Goal: Task Accomplishment & Management: Manage account settings

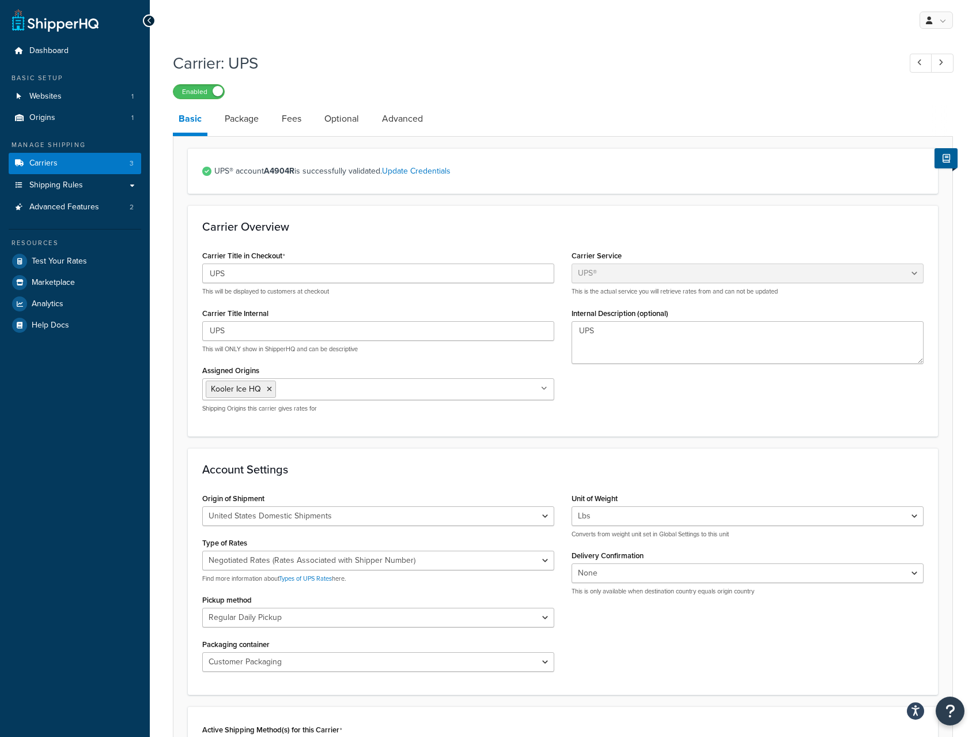
select select "ups"
click at [48, 92] on span "Websites" at bounding box center [45, 97] width 32 height 10
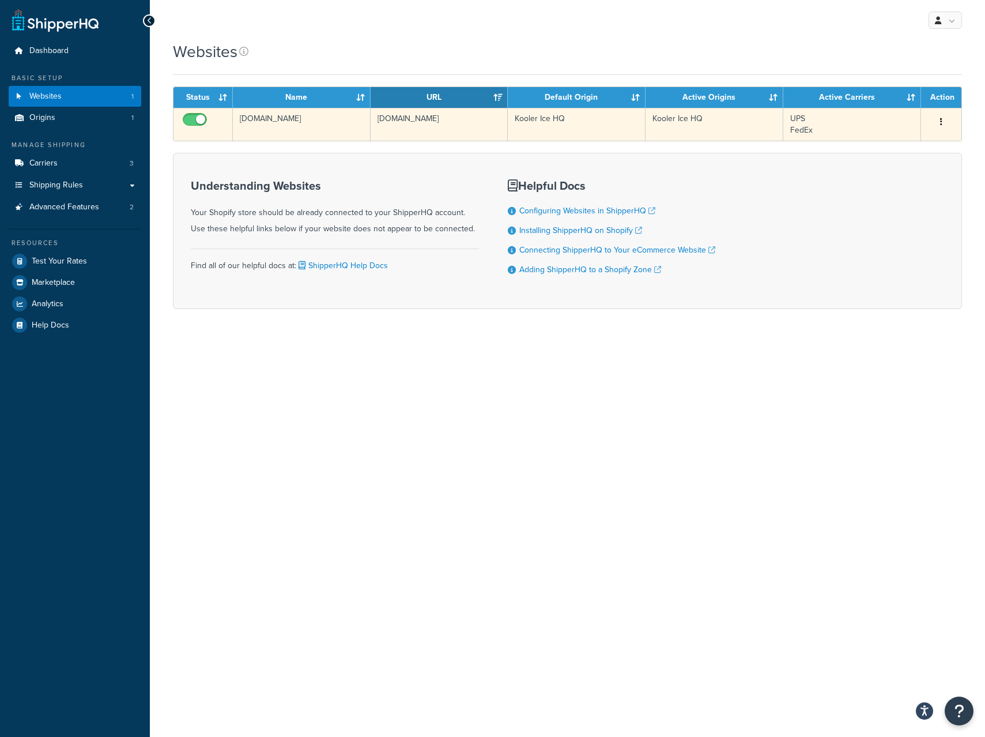
click at [942, 120] on icon "button" at bounding box center [941, 122] width 2 height 8
click at [909, 143] on link "Edit" at bounding box center [894, 145] width 91 height 24
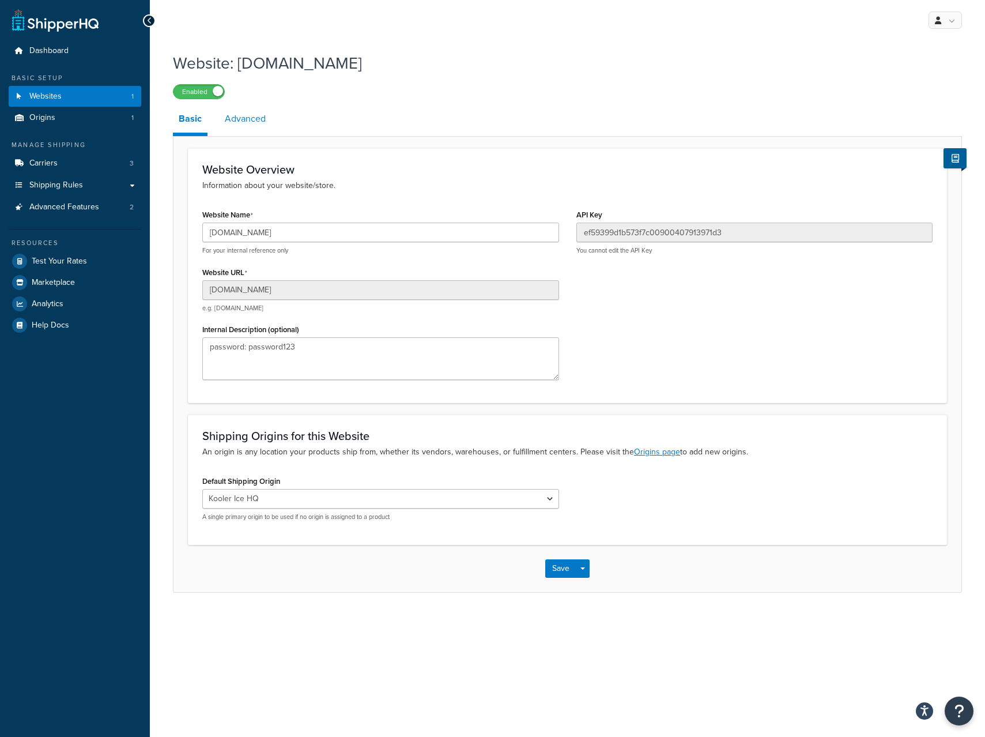
click at [256, 121] on link "Advanced" at bounding box center [245, 119] width 52 height 28
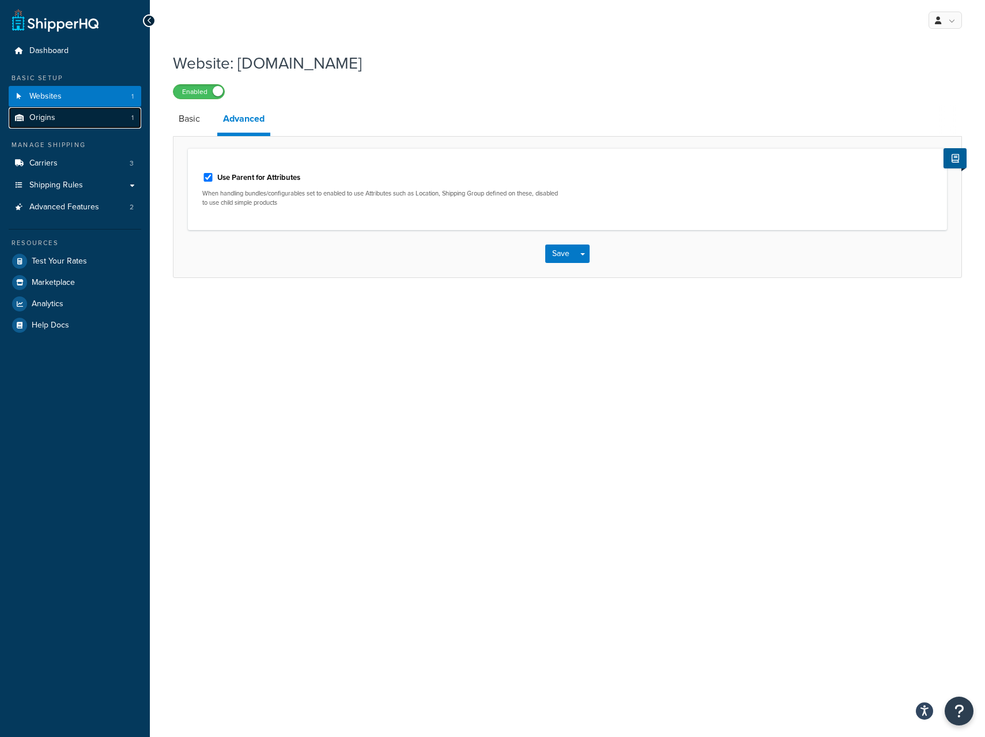
click at [67, 113] on link "Origins 1" at bounding box center [75, 117] width 133 height 21
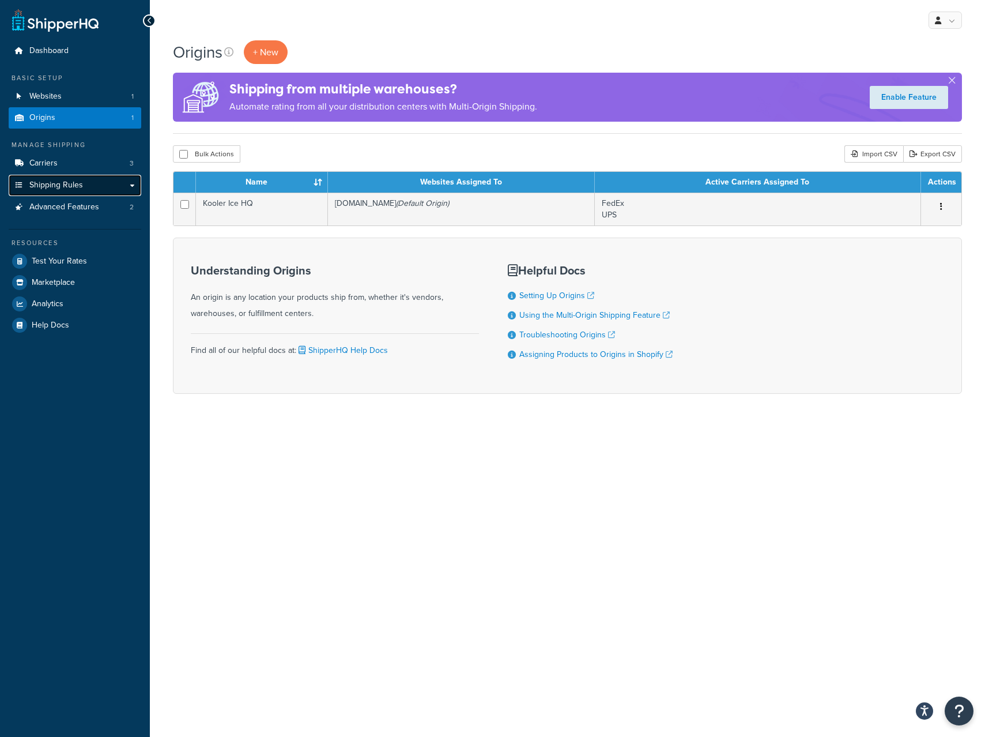
click at [24, 184] on link "Shipping Rules" at bounding box center [75, 185] width 133 height 21
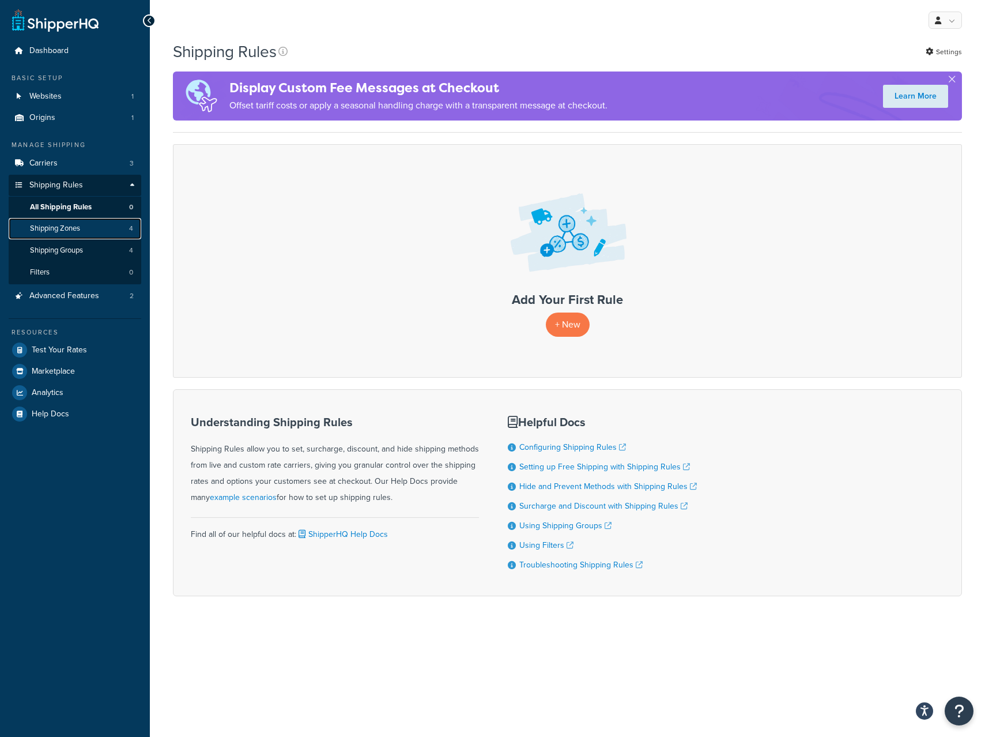
click at [47, 231] on span "Shipping Zones" at bounding box center [55, 229] width 50 height 10
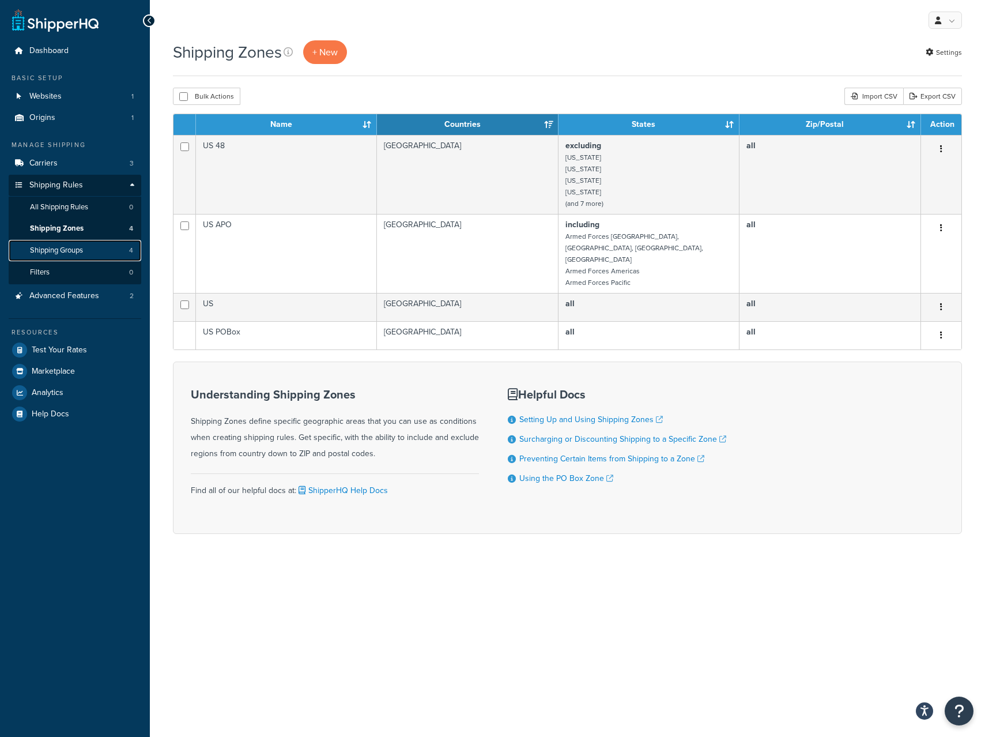
click at [44, 247] on span "Shipping Groups" at bounding box center [56, 251] width 53 height 10
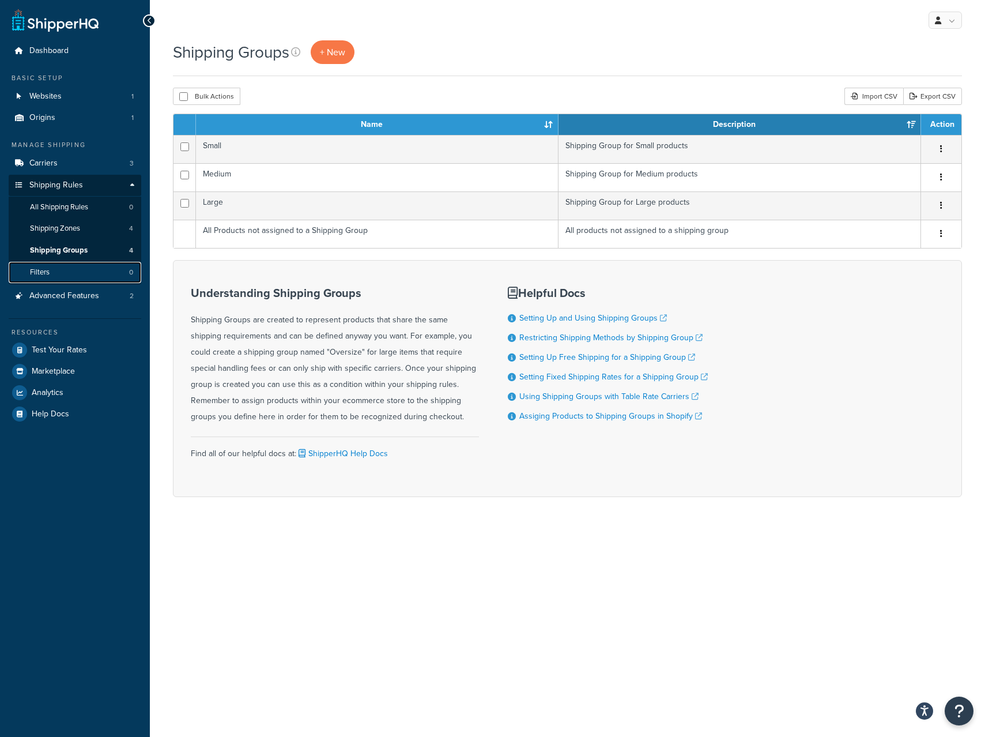
click at [44, 272] on span "Filters" at bounding box center [40, 272] width 20 height 10
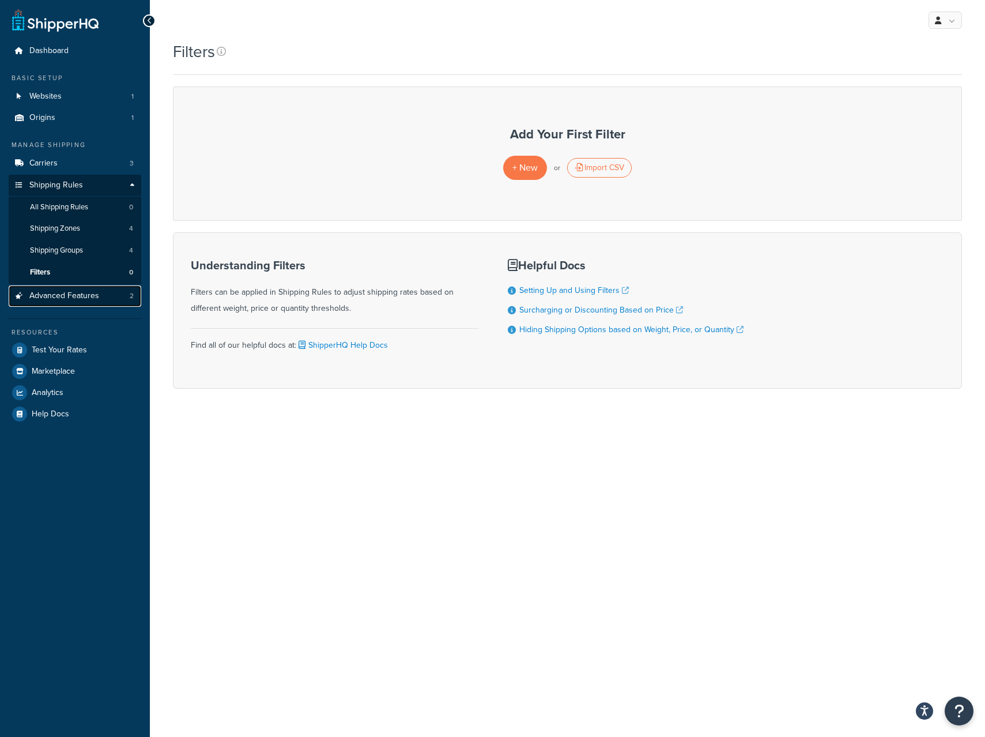
click at [38, 293] on span "Advanced Features" at bounding box center [64, 296] width 70 height 10
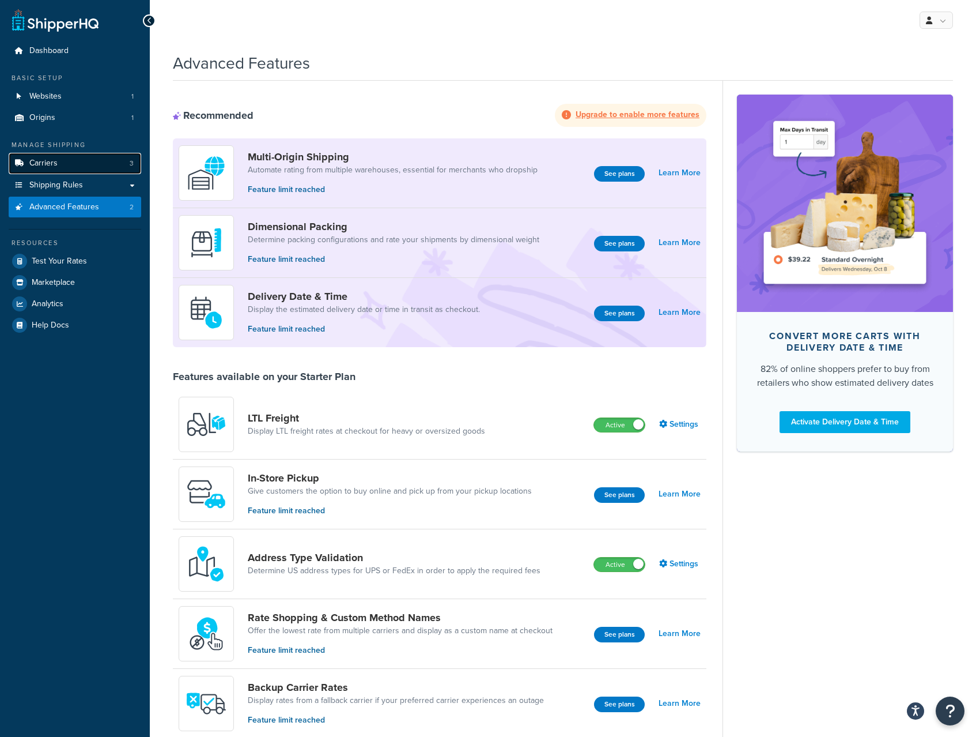
click at [36, 158] on span "Carriers" at bounding box center [43, 163] width 28 height 10
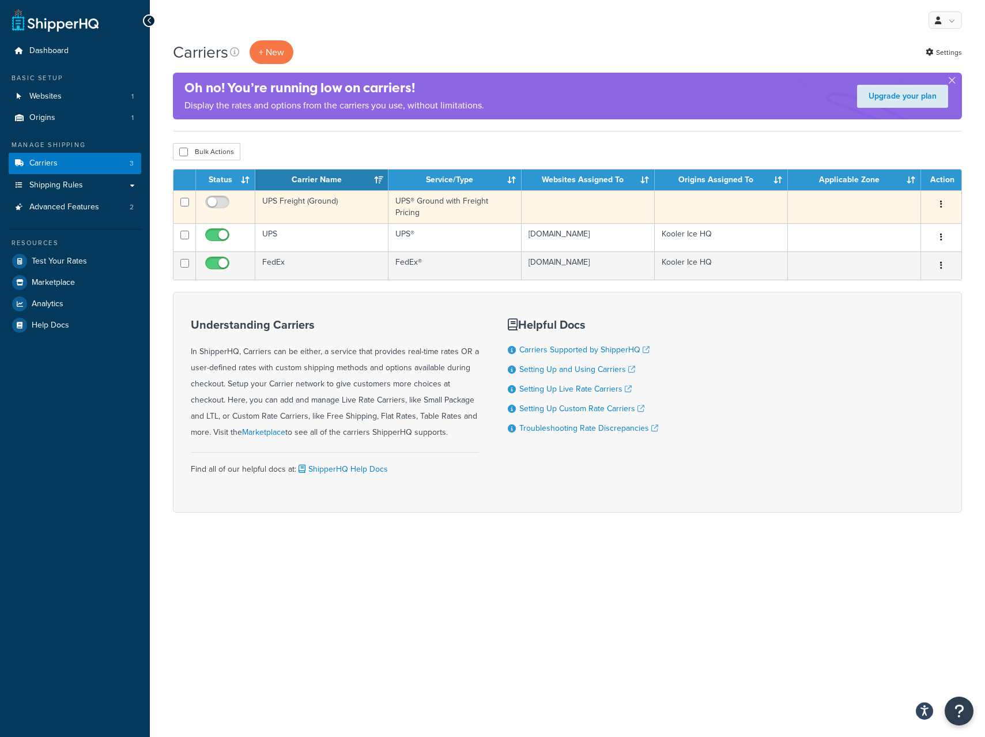
click at [940, 203] on icon "button" at bounding box center [941, 204] width 2 height 8
click at [899, 224] on link "Edit" at bounding box center [894, 228] width 91 height 24
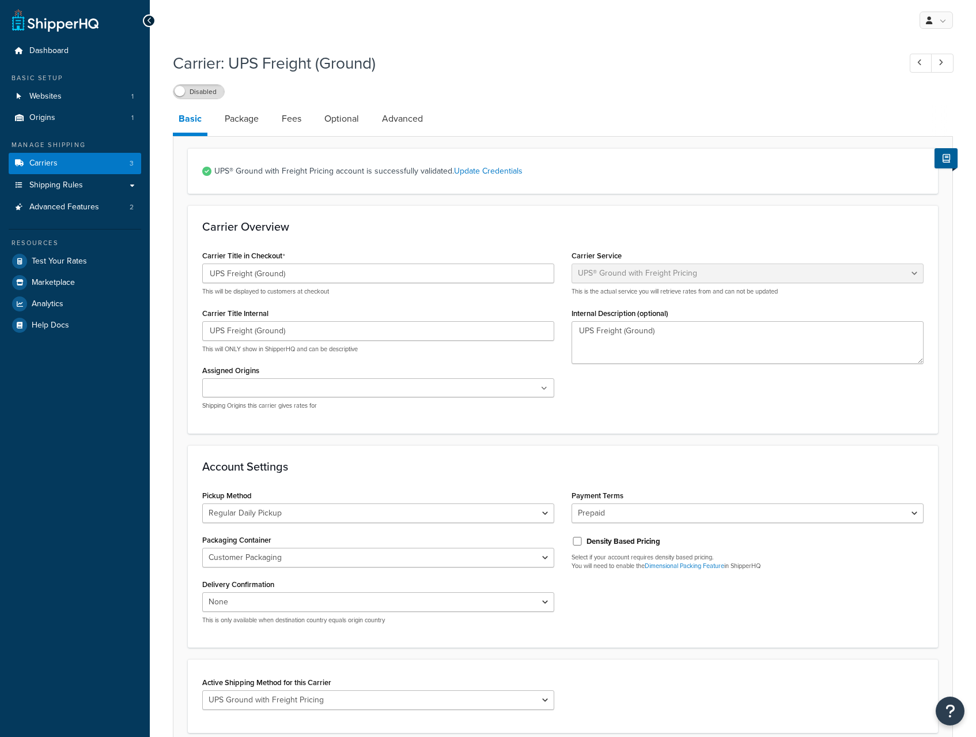
select select "upsGroundFreight"
click at [231, 117] on link "Package" at bounding box center [242, 119] width 46 height 28
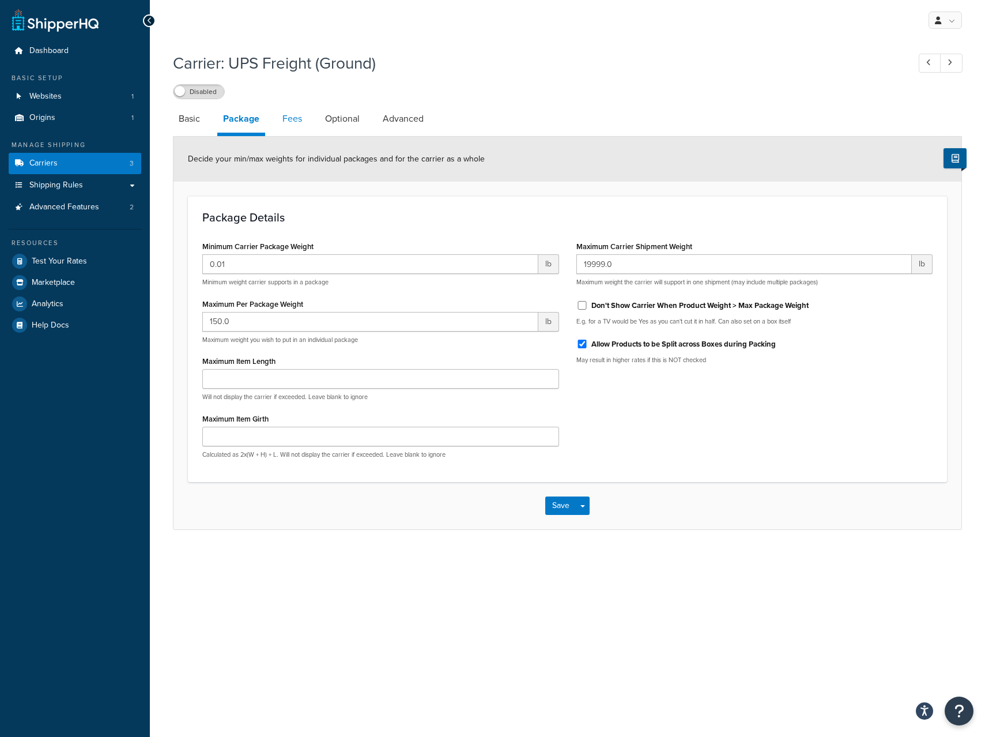
click at [295, 116] on link "Fees" at bounding box center [292, 119] width 31 height 28
select select "AFTER"
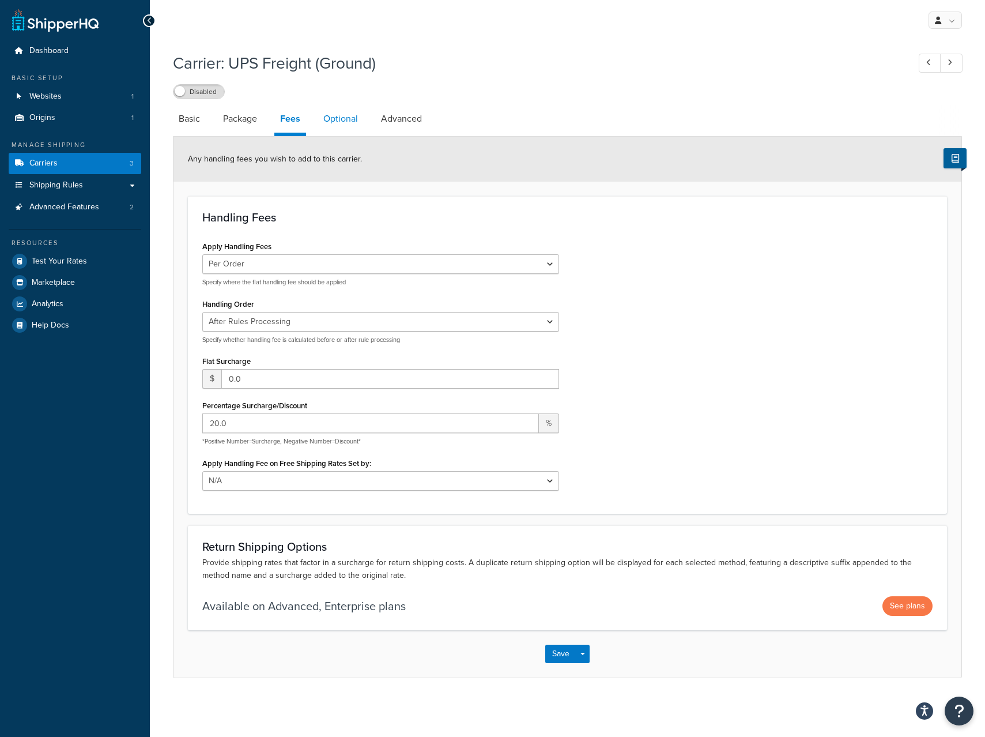
click at [332, 117] on link "Optional" at bounding box center [341, 119] width 46 height 28
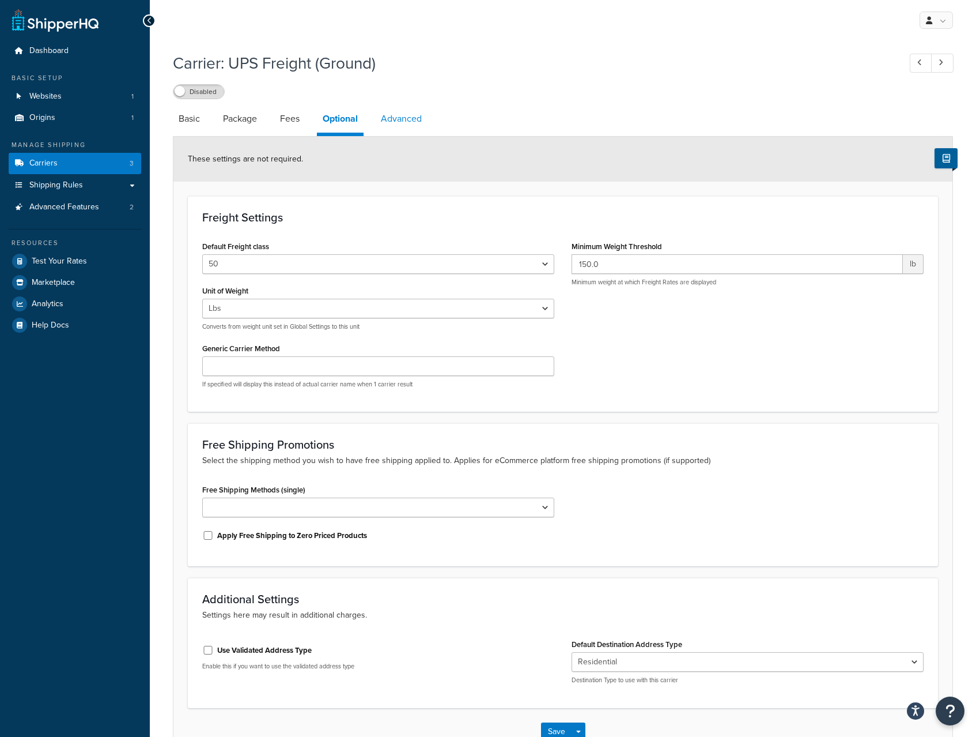
click at [405, 122] on link "Advanced" at bounding box center [401, 119] width 52 height 28
select select "false"
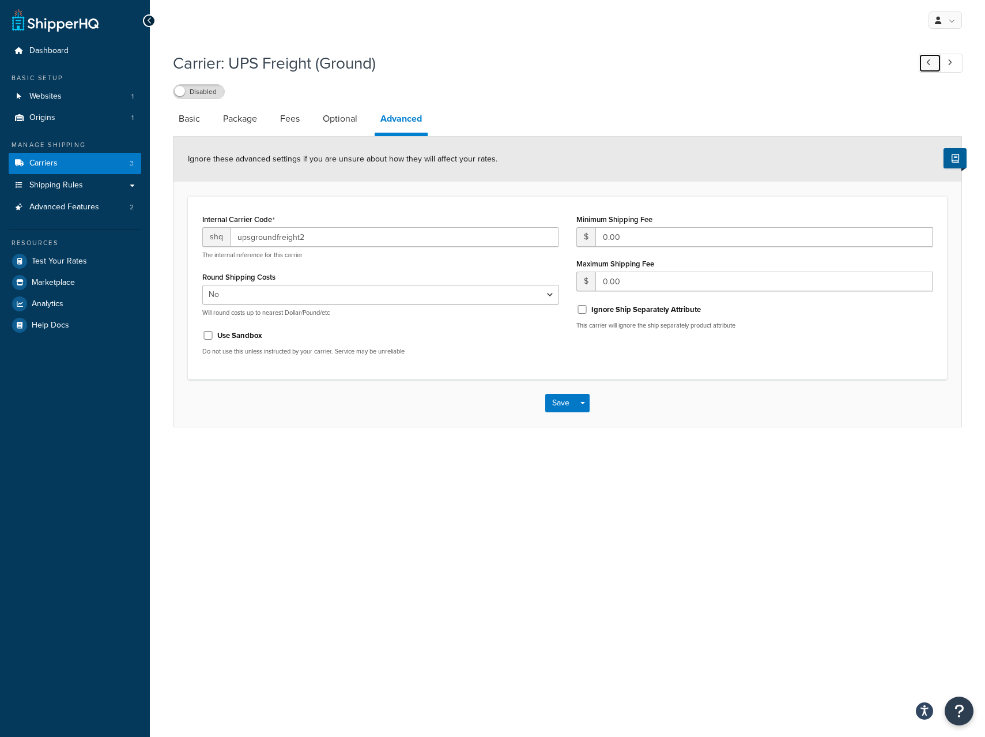
click at [930, 64] on icon at bounding box center [928, 62] width 5 height 7
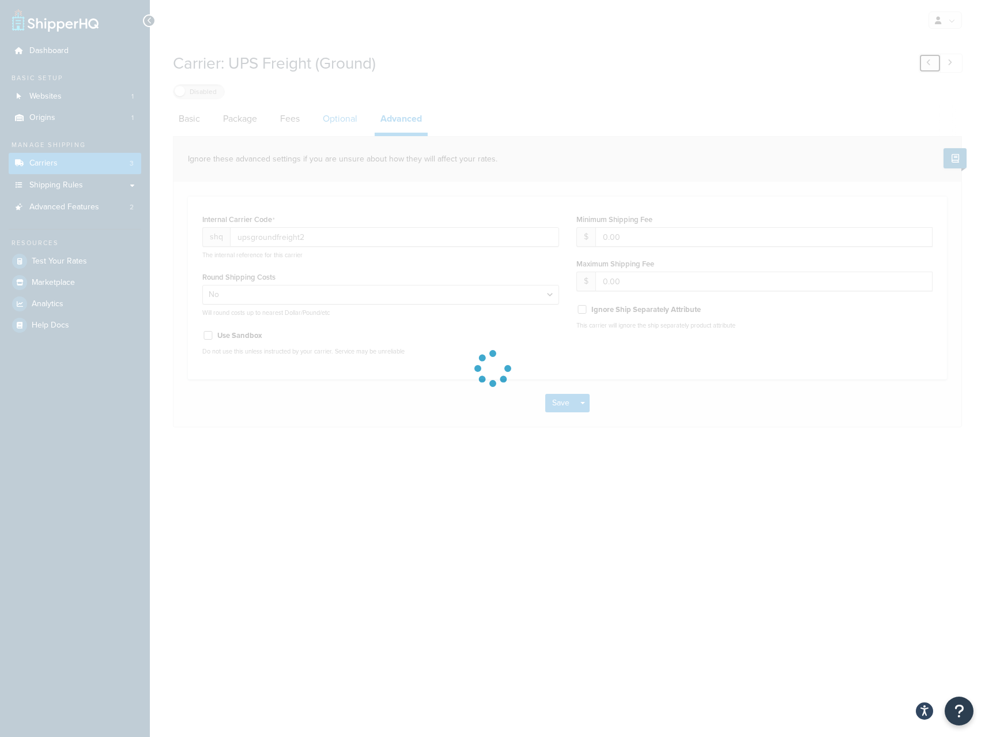
type input "ups"
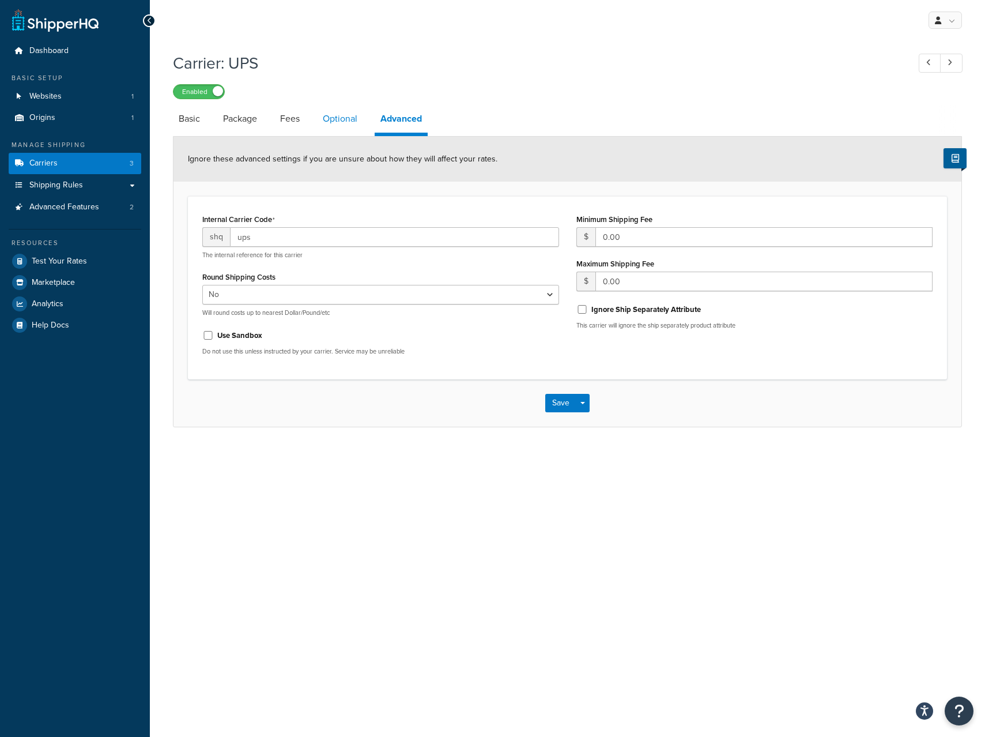
click at [342, 121] on link "Optional" at bounding box center [340, 119] width 46 height 28
select select "business"
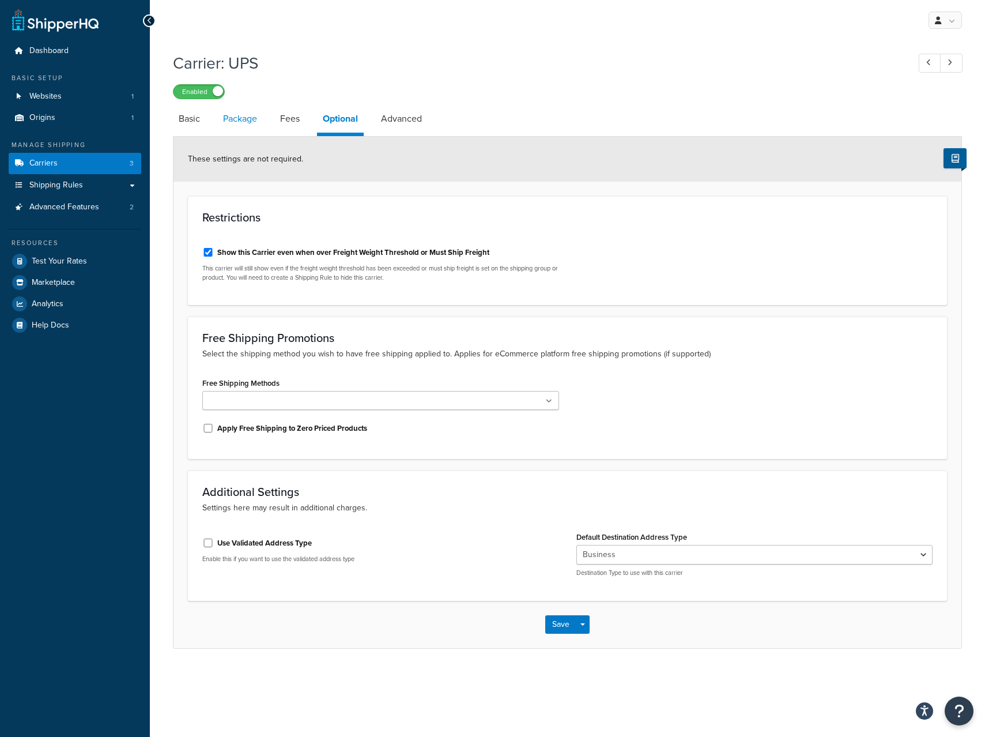
click at [237, 119] on link "Package" at bounding box center [240, 119] width 46 height 28
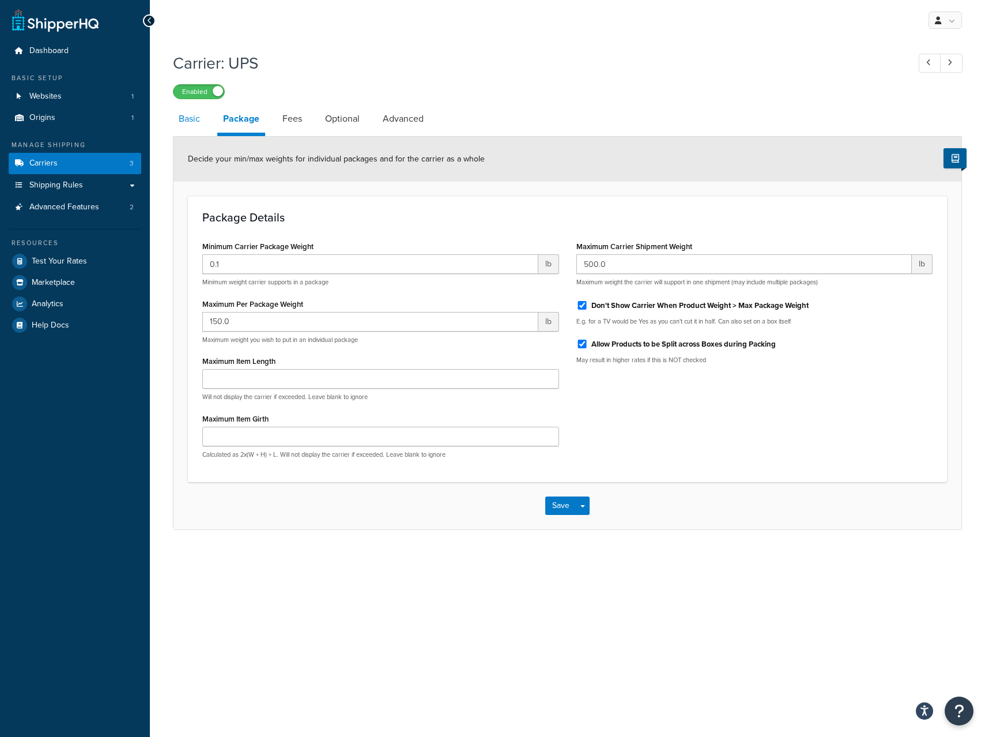
click at [195, 117] on link "Basic" at bounding box center [189, 119] width 33 height 28
select select "ups"
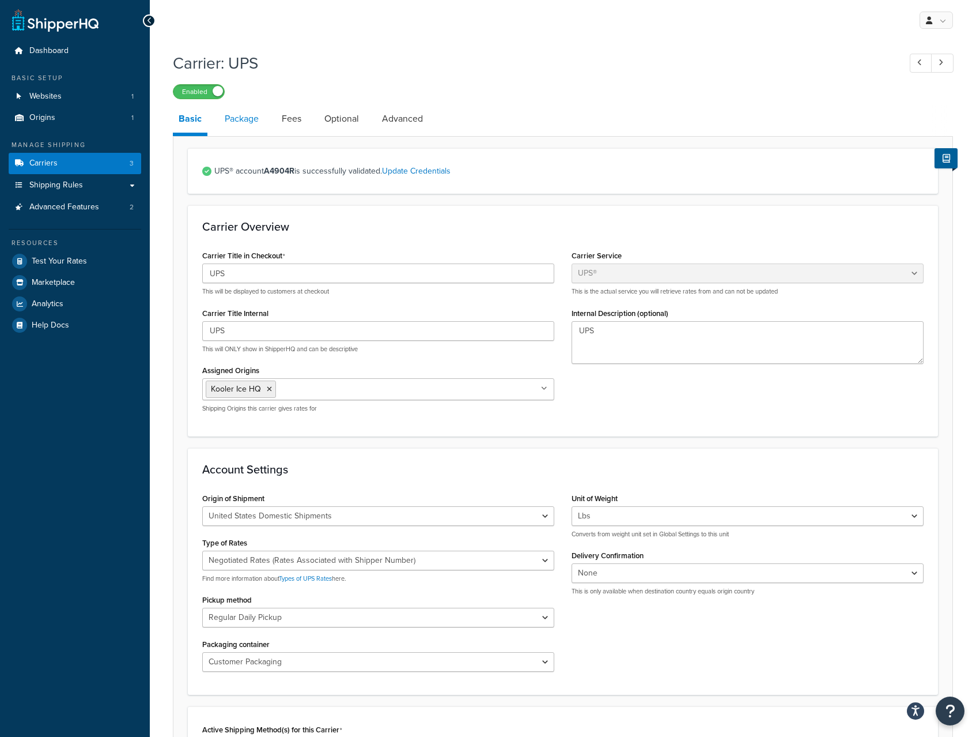
click at [252, 123] on link "Package" at bounding box center [242, 119] width 46 height 28
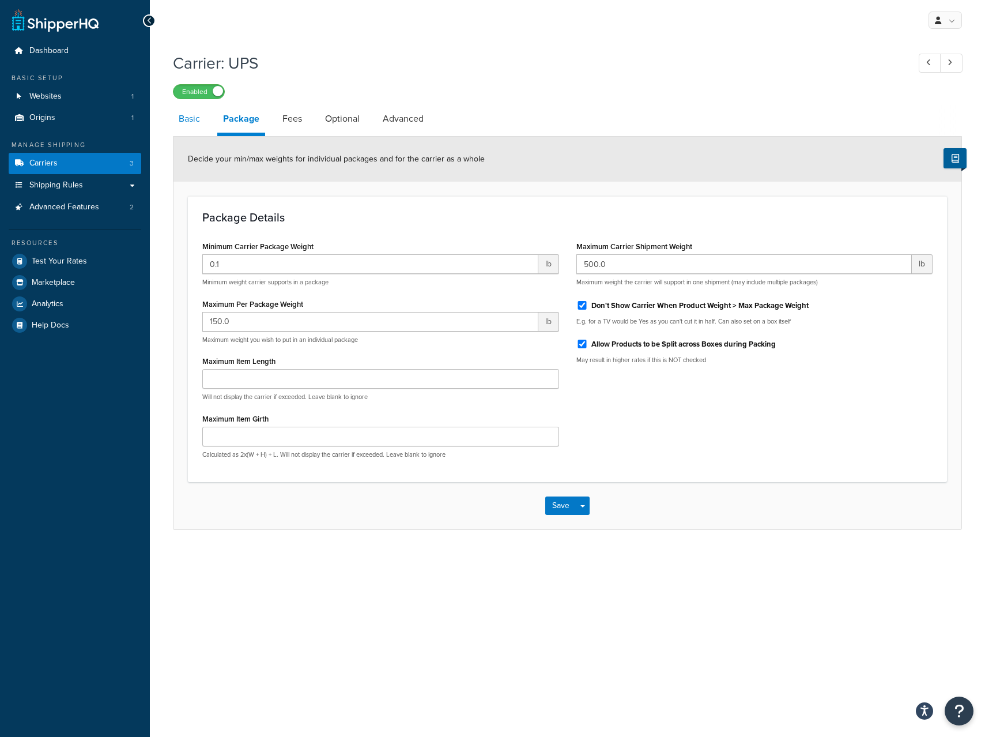
click at [176, 116] on link "Basic" at bounding box center [189, 119] width 33 height 28
select select "ups"
